Goal: Find specific page/section: Find specific page/section

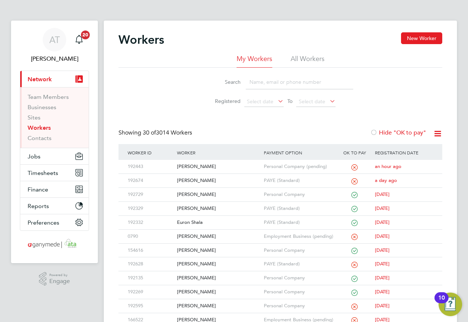
click at [39, 126] on link "Workers" at bounding box center [39, 127] width 23 height 7
click at [193, 167] on div "[PERSON_NAME]" at bounding box center [218, 167] width 86 height 14
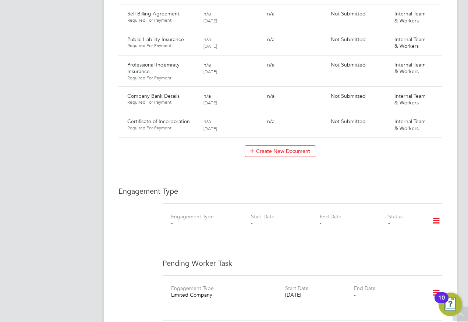
scroll to position [772, 0]
